Goal: Navigation & Orientation: Find specific page/section

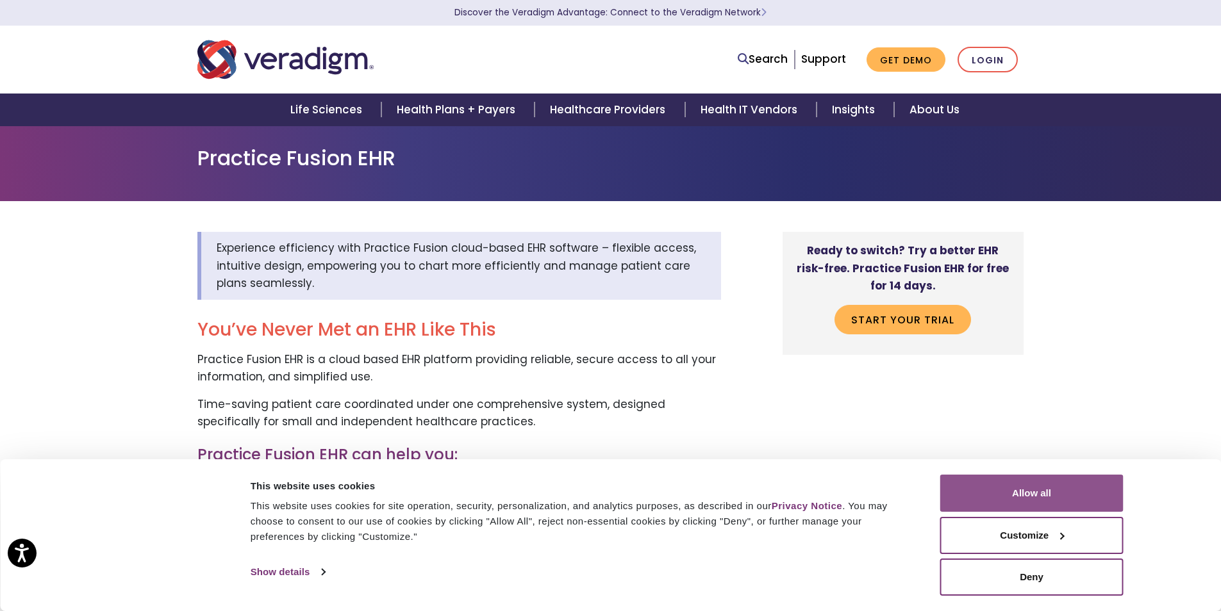
click at [1074, 485] on button "Allow all" at bounding box center [1031, 493] width 183 height 37
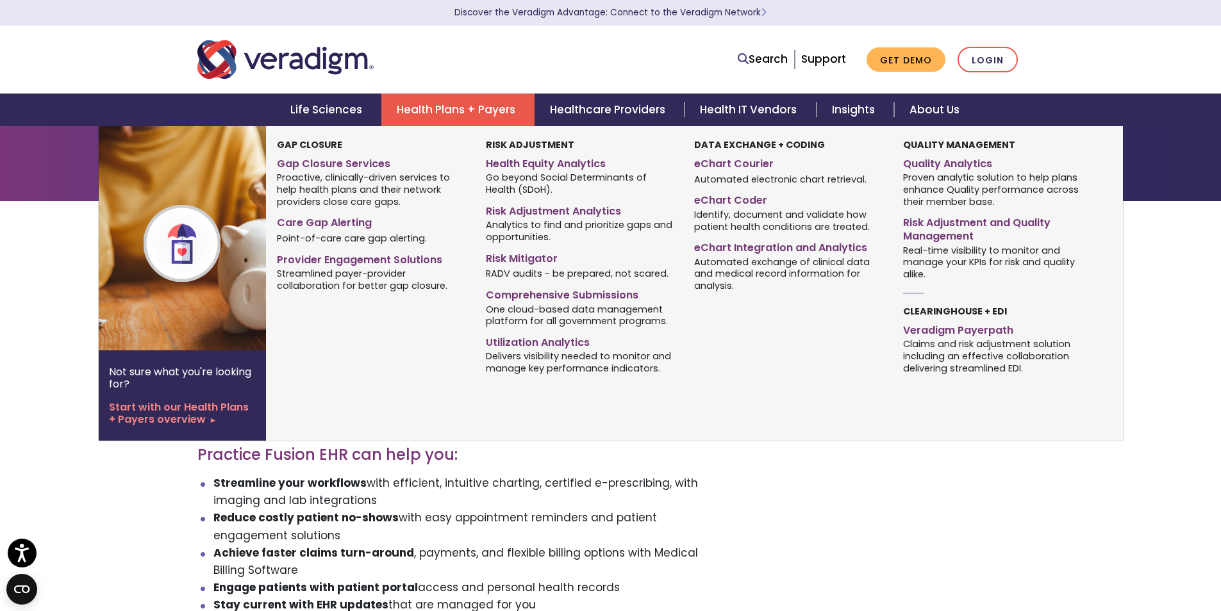
click at [426, 113] on link "Health Plans + Payers" at bounding box center [457, 110] width 153 height 33
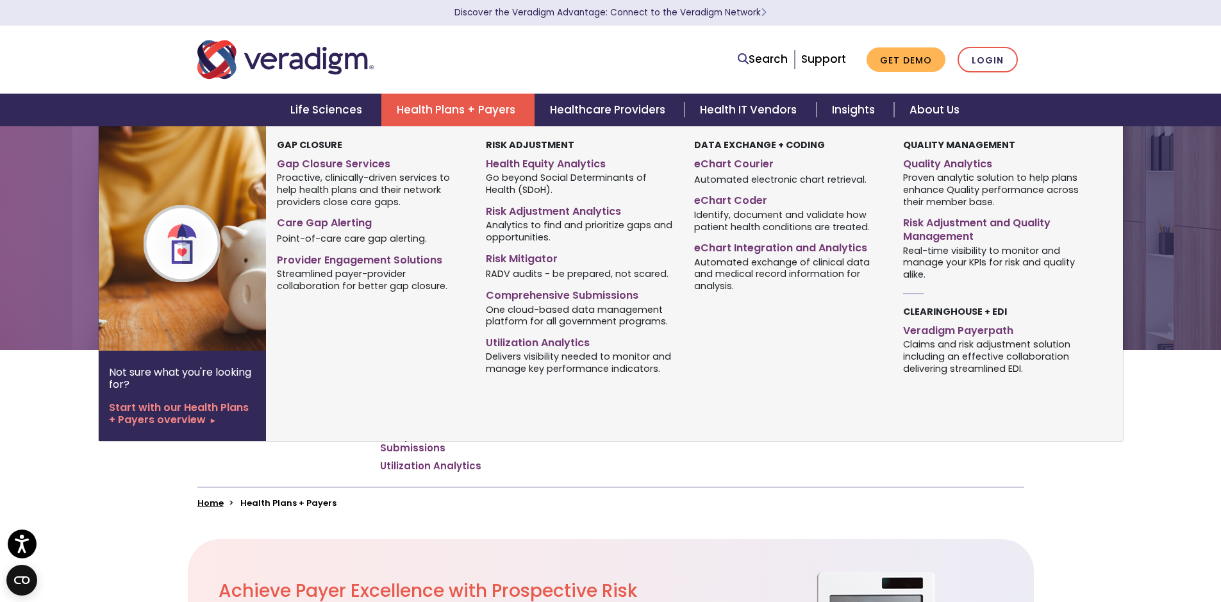
click at [446, 104] on link "Health Plans + Payers" at bounding box center [457, 110] width 153 height 33
click at [410, 108] on link "Health Plans + Payers" at bounding box center [457, 110] width 153 height 33
